Goal: Task Accomplishment & Management: Manage account settings

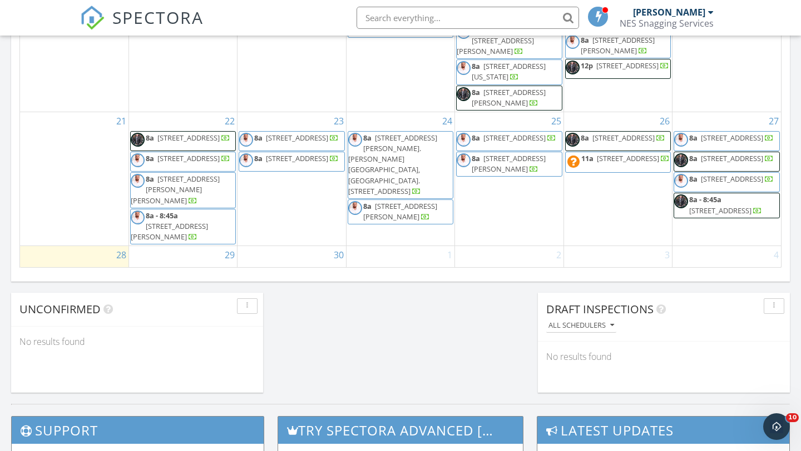
scroll to position [48, 0]
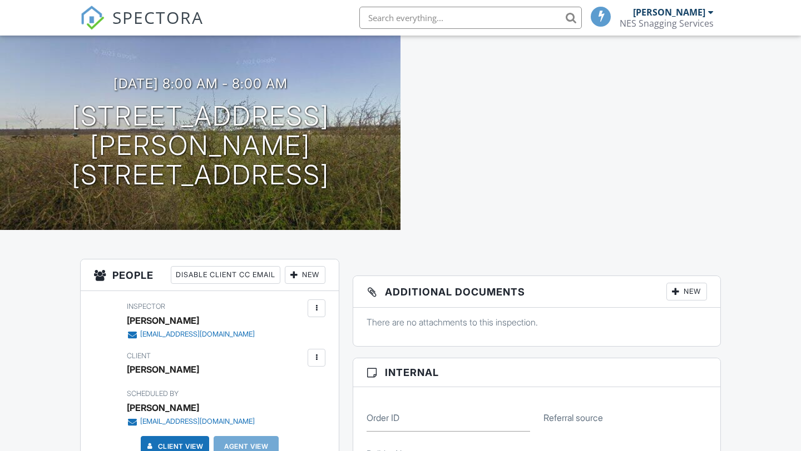
scroll to position [199, 0]
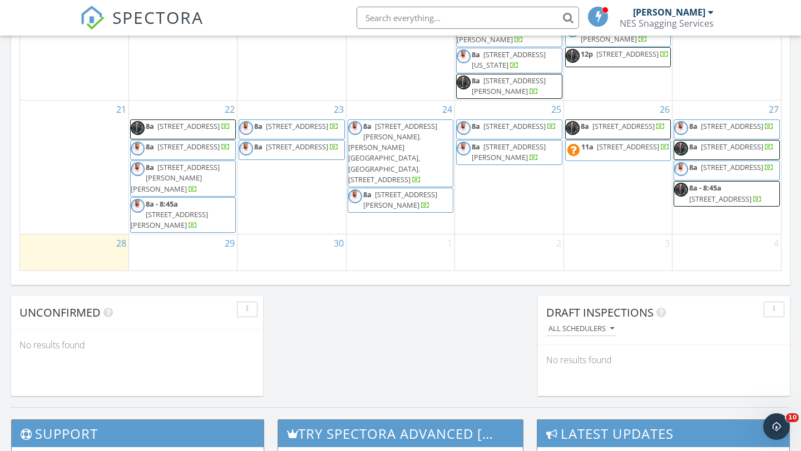
click at [401, 143] on span "[STREET_ADDRESS][PERSON_NAME]. [PERSON_NAME][GEOGRAPHIC_DATA], [GEOGRAPHIC_DATA…" at bounding box center [392, 152] width 89 height 63
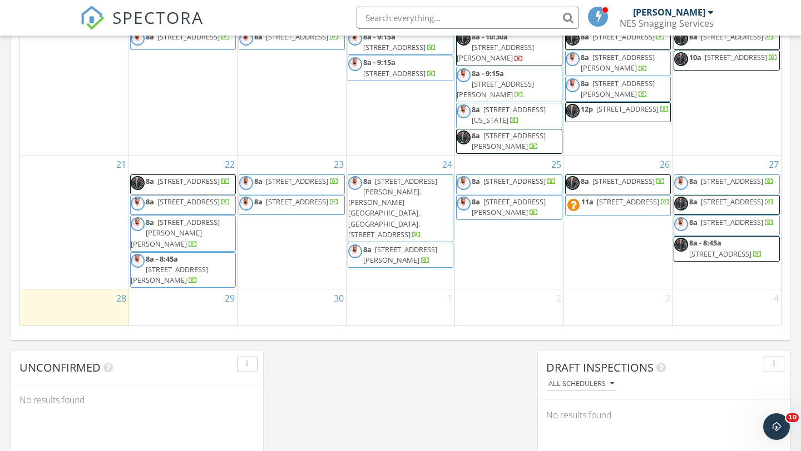
scroll to position [701, 0]
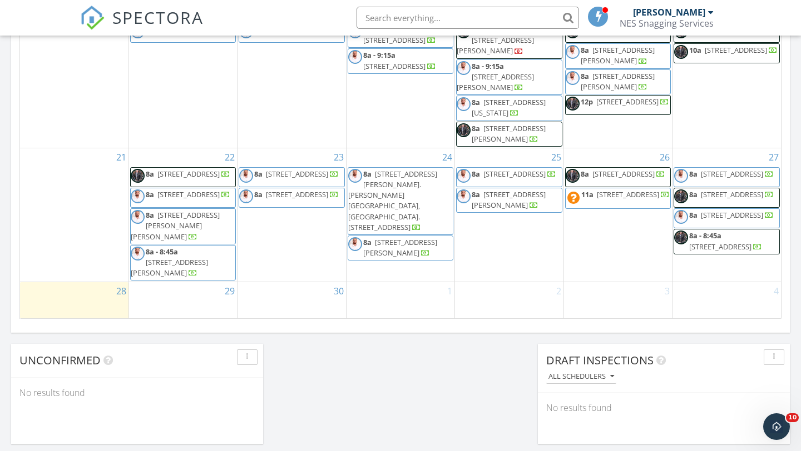
click at [181, 200] on span "26 Majesty Close, Consett DH8 7FP" at bounding box center [188, 195] width 62 height 10
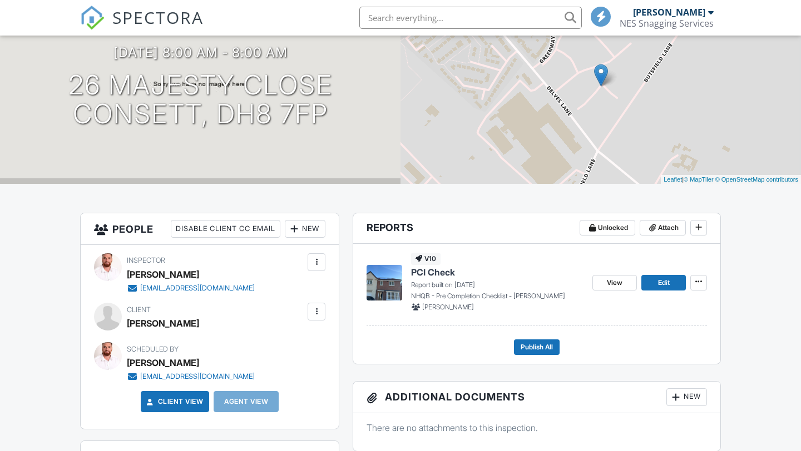
scroll to position [141, 0]
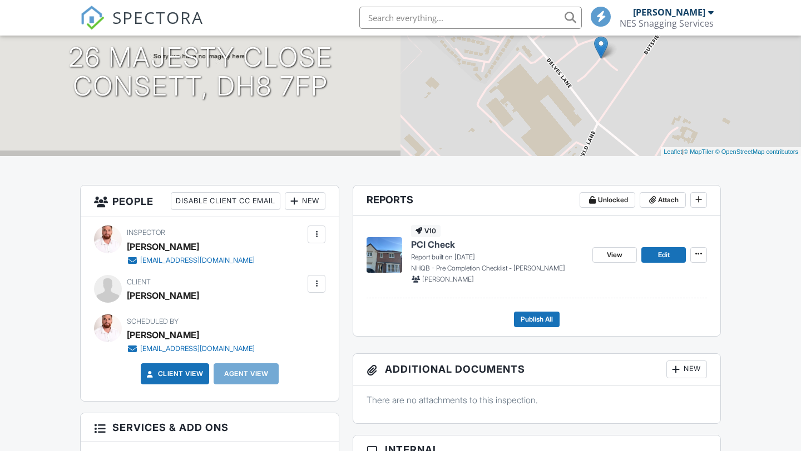
click at [431, 242] on span "PCI Check" at bounding box center [433, 245] width 44 height 12
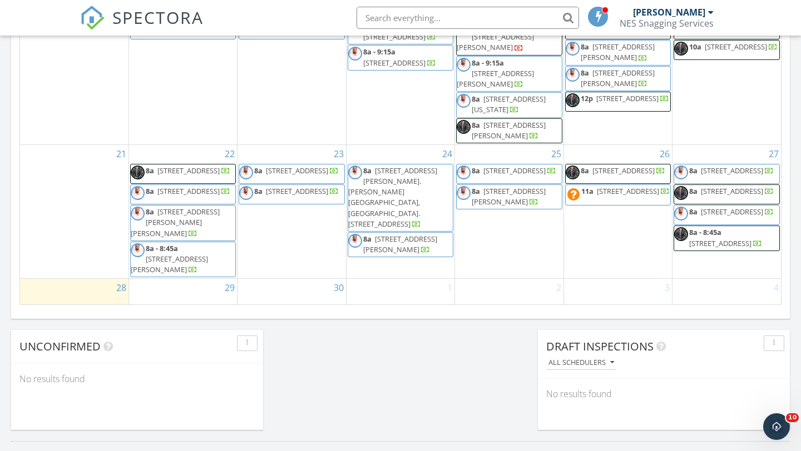
scroll to position [26, 0]
click at [628, 177] on span "27 Manor Park Avenue, Sheffield S21 UP" at bounding box center [623, 172] width 62 height 10
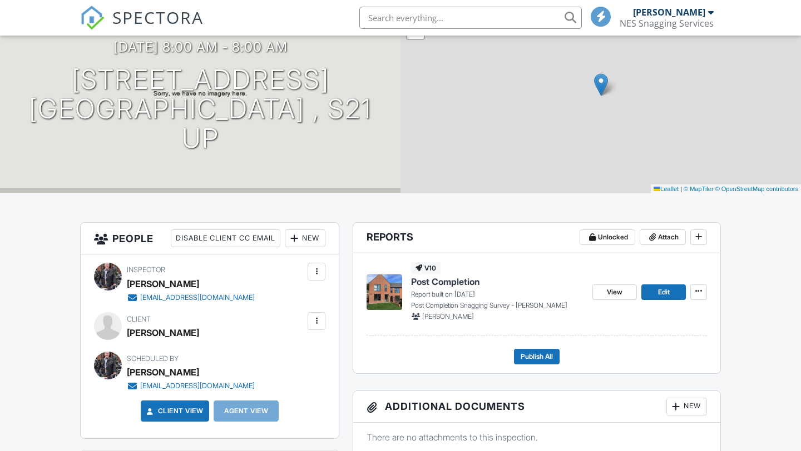
scroll to position [150, 0]
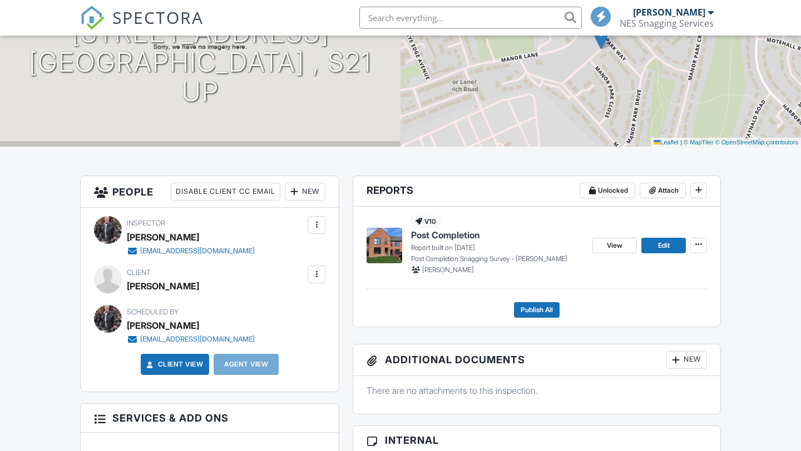
click at [438, 235] on span "Post Completion" at bounding box center [445, 235] width 69 height 12
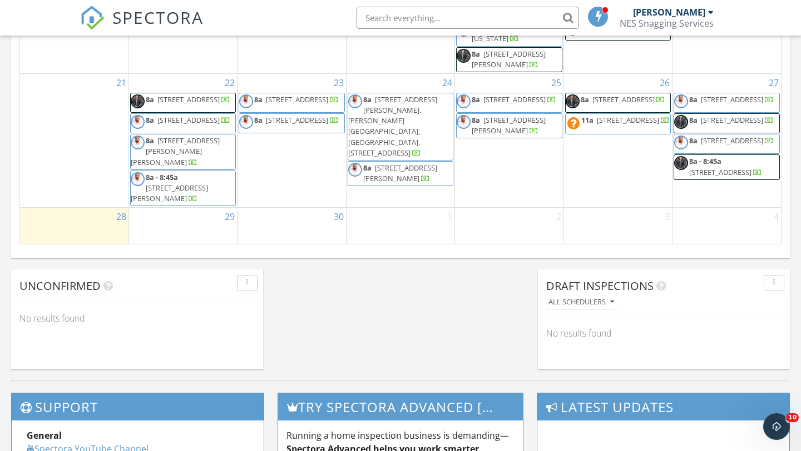
scroll to position [48, 0]
click at [726, 102] on span "[STREET_ADDRESS]" at bounding box center [732, 100] width 62 height 10
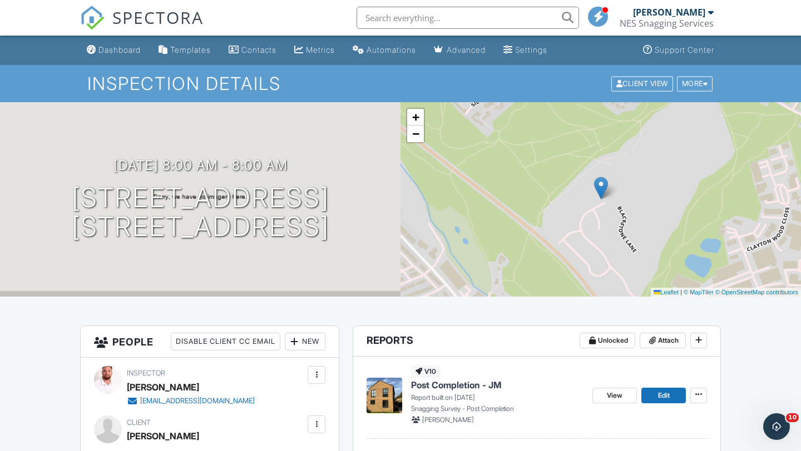
click at [435, 388] on span "Post Completion - JM" at bounding box center [456, 385] width 90 height 12
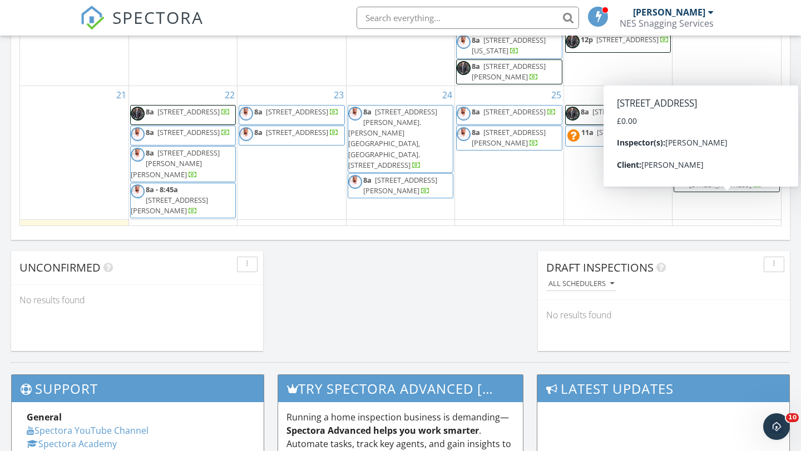
scroll to position [7, 0]
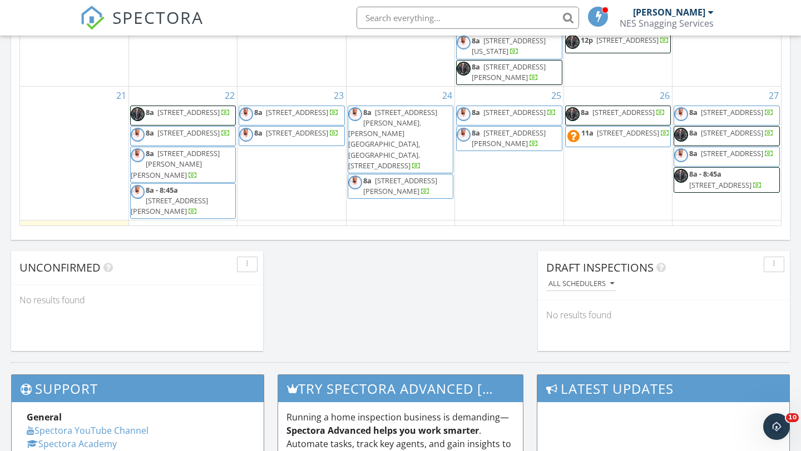
click at [708, 158] on span "[STREET_ADDRESS]" at bounding box center [732, 153] width 62 height 10
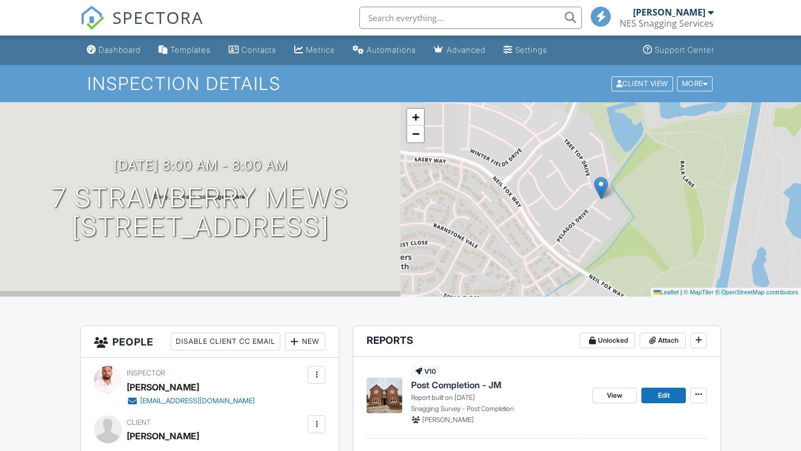
click at [458, 381] on span "Post Completion - JM" at bounding box center [456, 385] width 90 height 12
